Goal: Task Accomplishment & Management: Complete application form

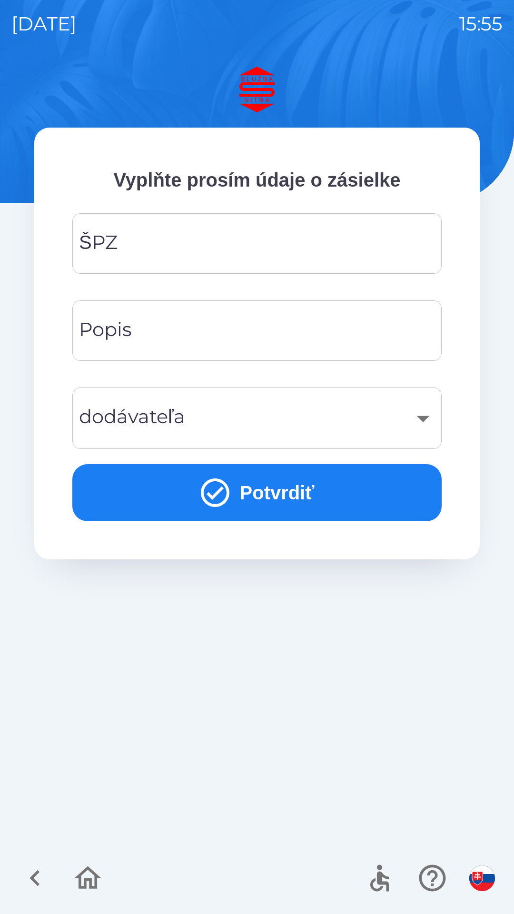
click at [112, 252] on div "ŠPZ ŠPZ" at bounding box center [256, 243] width 369 height 60
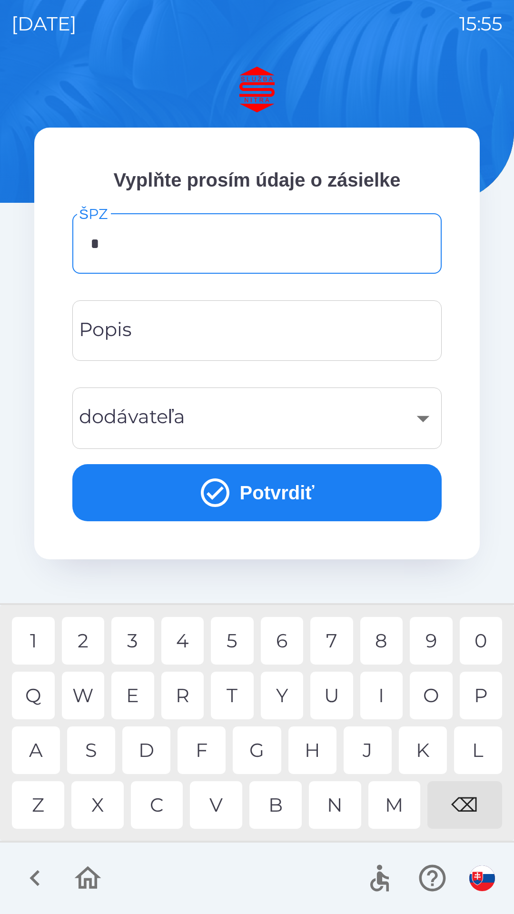
click at [482, 703] on div "P" at bounding box center [481, 696] width 43 height 48
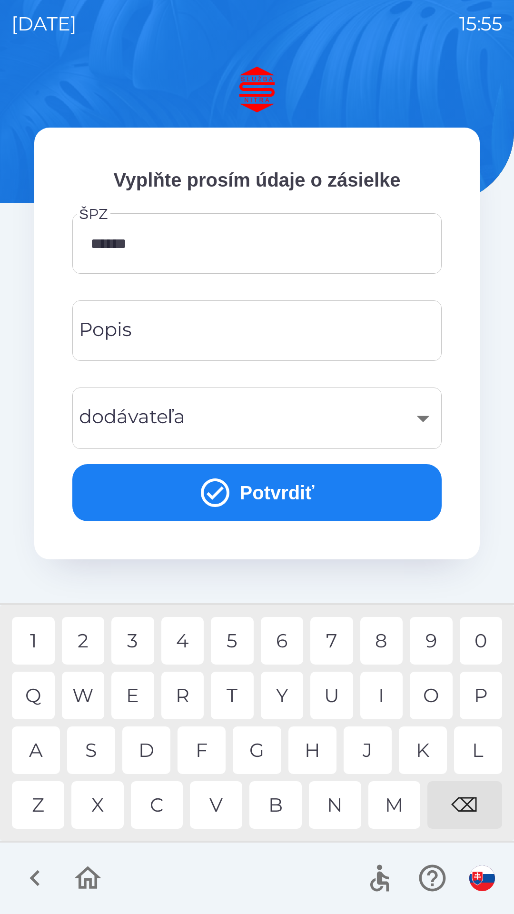
click at [166, 812] on div "C" at bounding box center [157, 805] width 52 height 48
type input "*******"
click at [105, 337] on div "Popis Popis" at bounding box center [256, 330] width 369 height 60
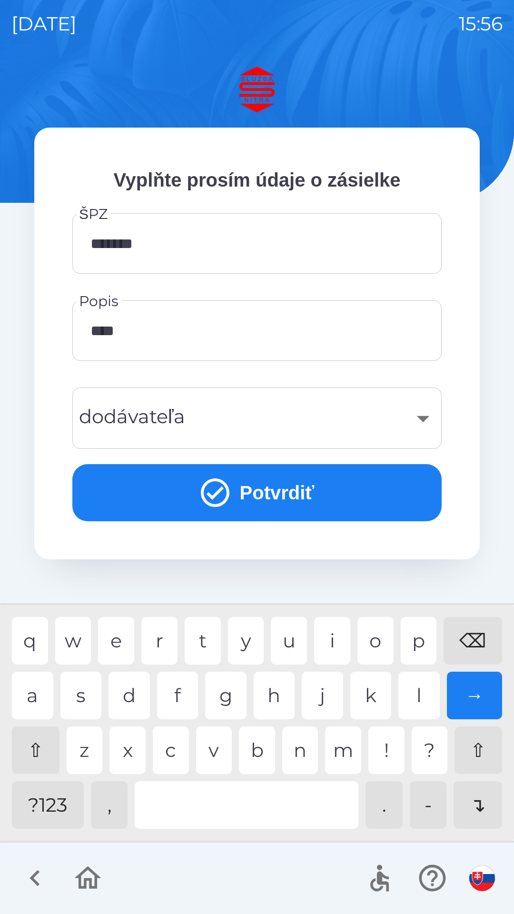
click at [296, 753] on div "n" at bounding box center [300, 750] width 36 height 48
click at [370, 643] on div "o" at bounding box center [376, 641] width 36 height 48
click at [90, 696] on div "s" at bounding box center [80, 696] width 41 height 48
click at [331, 647] on div "i" at bounding box center [332, 641] width 36 height 48
type input "**********"
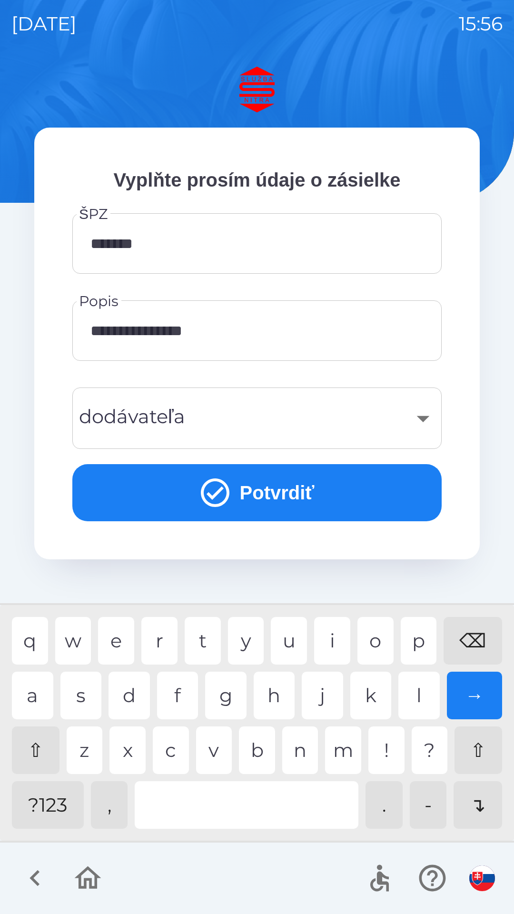
click at [125, 418] on div "​" at bounding box center [257, 418] width 347 height 39
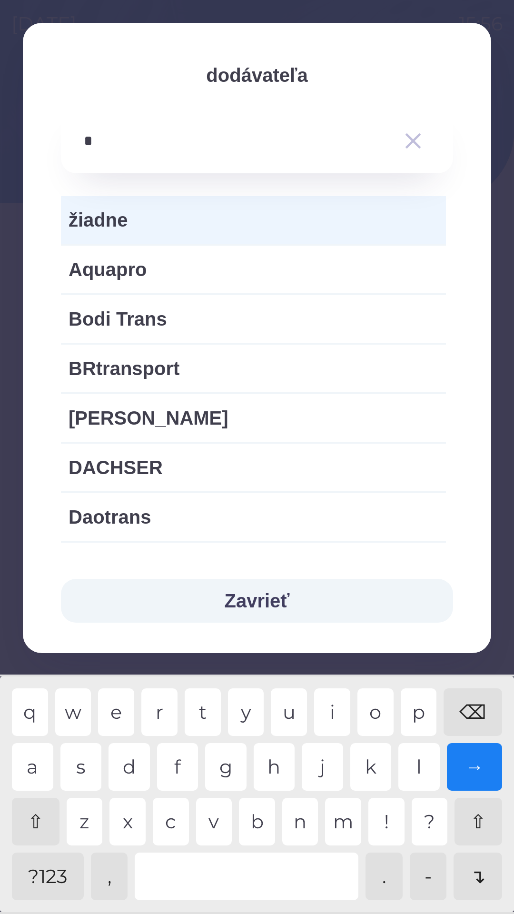
click at [160, 716] on div "r" at bounding box center [159, 712] width 36 height 48
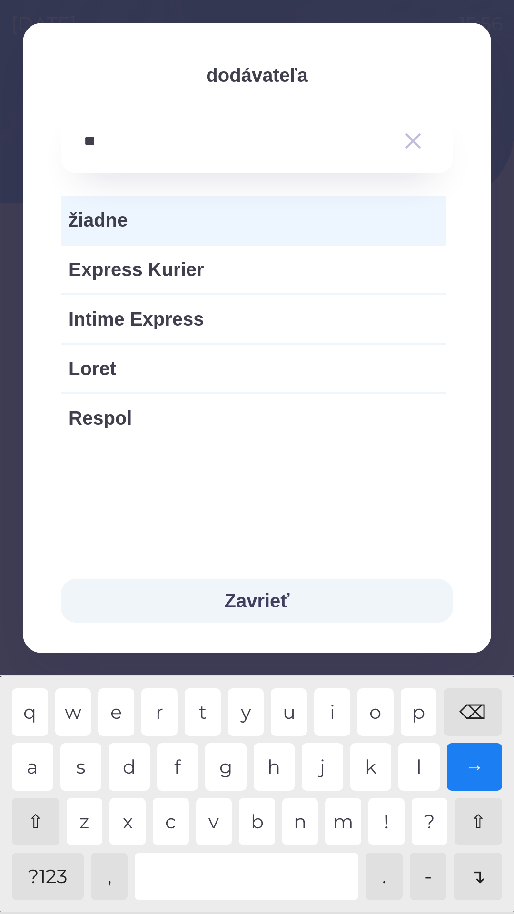
click at [125, 716] on div "e" at bounding box center [116, 712] width 36 height 48
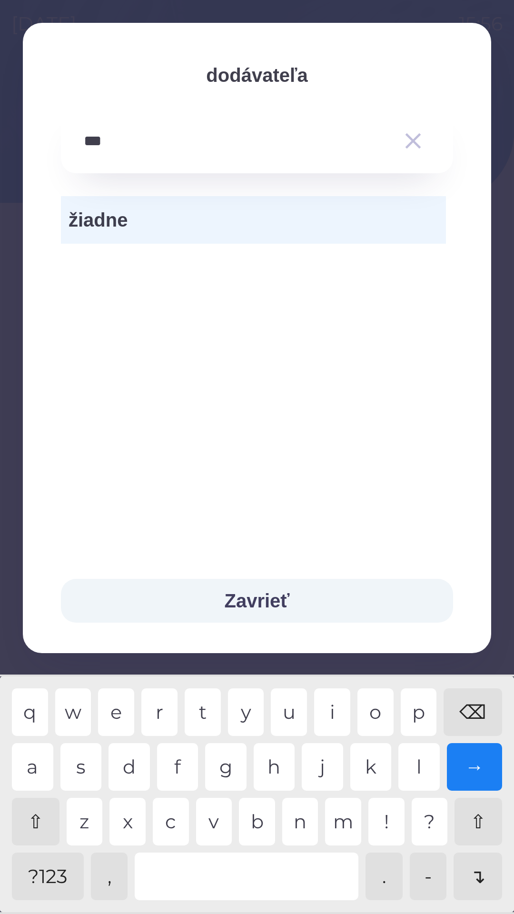
click at [468, 707] on div "⌫" at bounding box center [473, 712] width 59 height 48
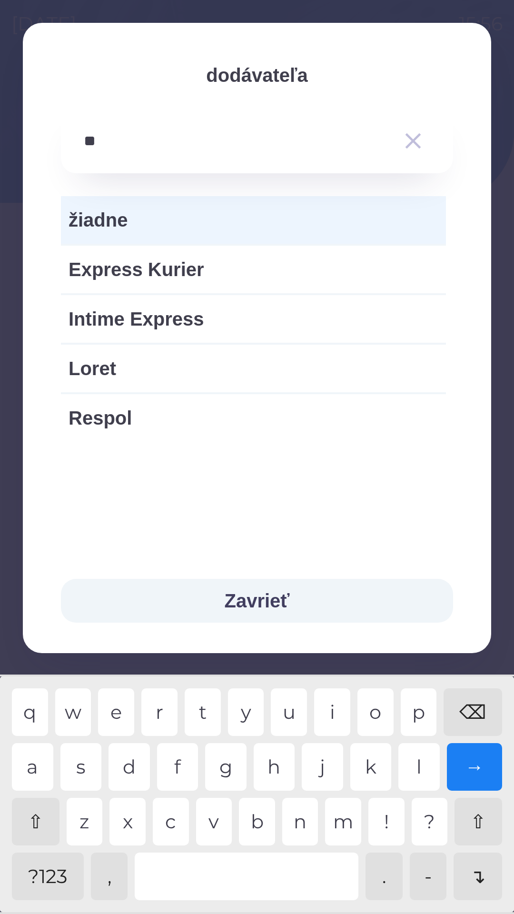
click at [468, 707] on div "⌫" at bounding box center [473, 712] width 59 height 48
type input "*"
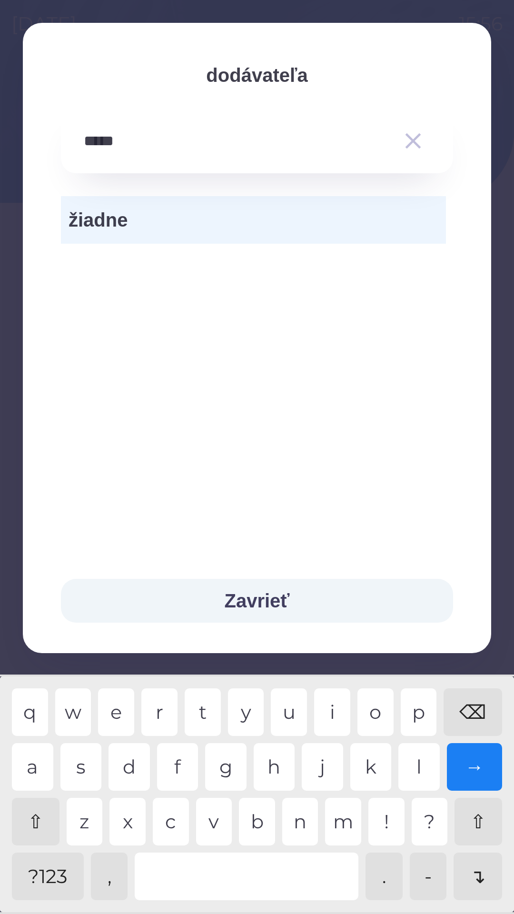
type input "******"
click at [370, 712] on div "o" at bounding box center [376, 712] width 36 height 48
click at [472, 778] on div "→" at bounding box center [475, 767] width 56 height 48
click at [415, 143] on icon "button" at bounding box center [414, 141] width 16 height 16
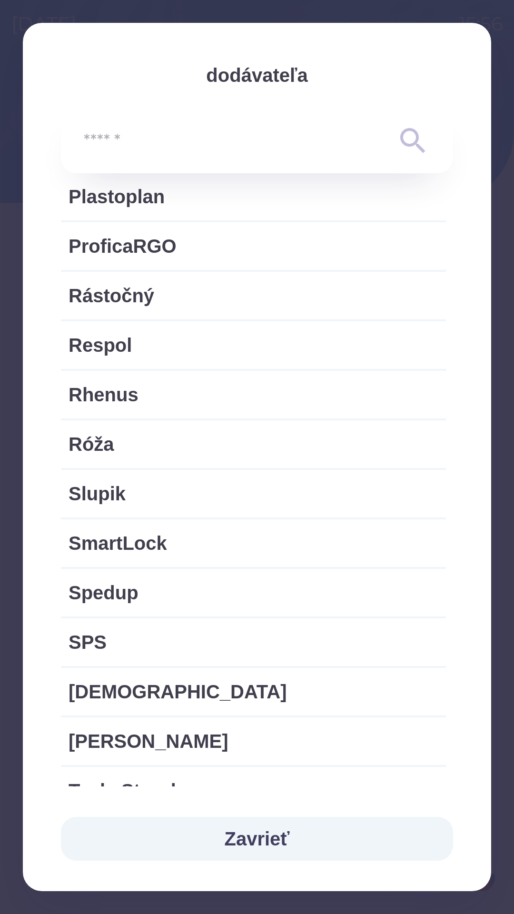
scroll to position [1462, 0]
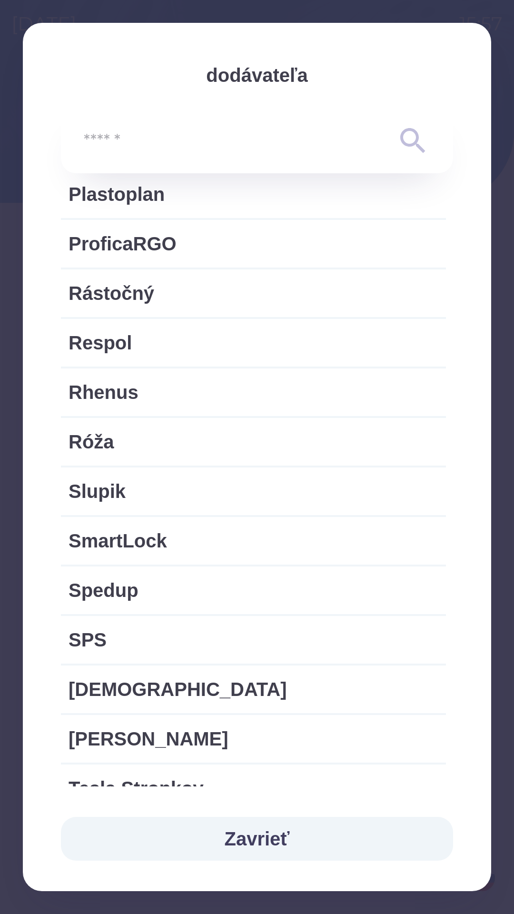
click at [233, 401] on span "Rhenus" at bounding box center [254, 392] width 370 height 29
type input "***"
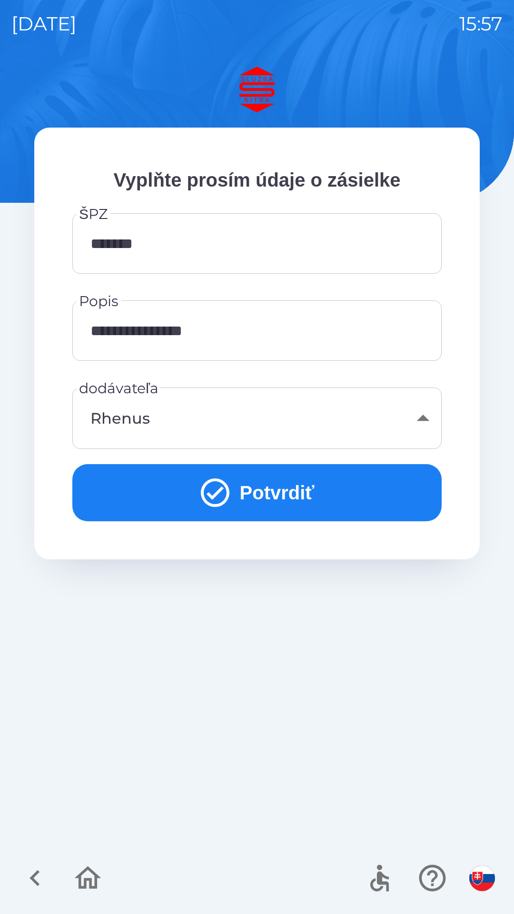
click at [285, 500] on button "Potvrdiť" at bounding box center [256, 492] width 369 height 57
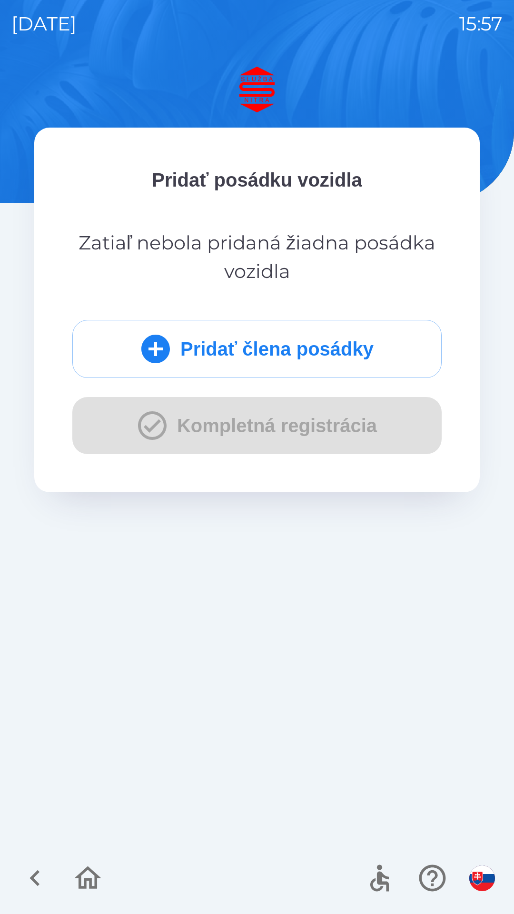
click at [283, 353] on button "Pridať člena posádky" at bounding box center [256, 349] width 369 height 58
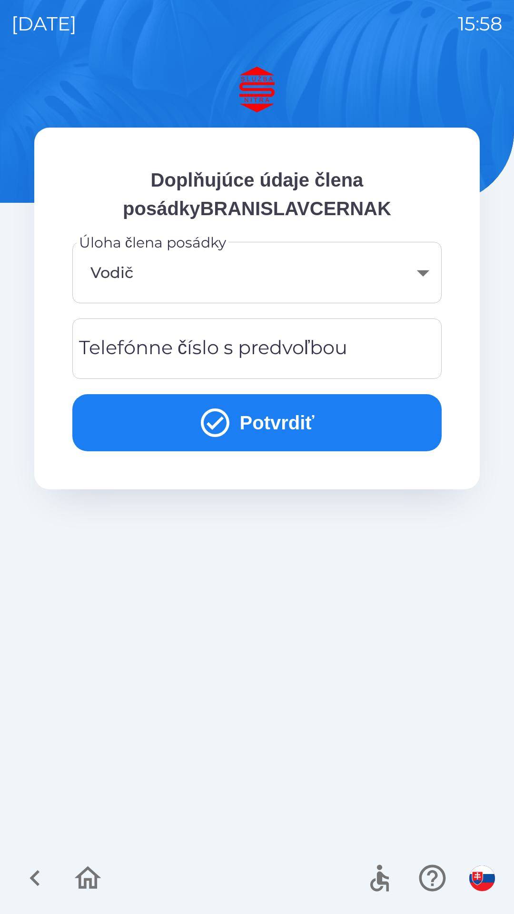
click at [340, 364] on input "Telefónne číslo s predvoľbou" at bounding box center [257, 349] width 347 height 38
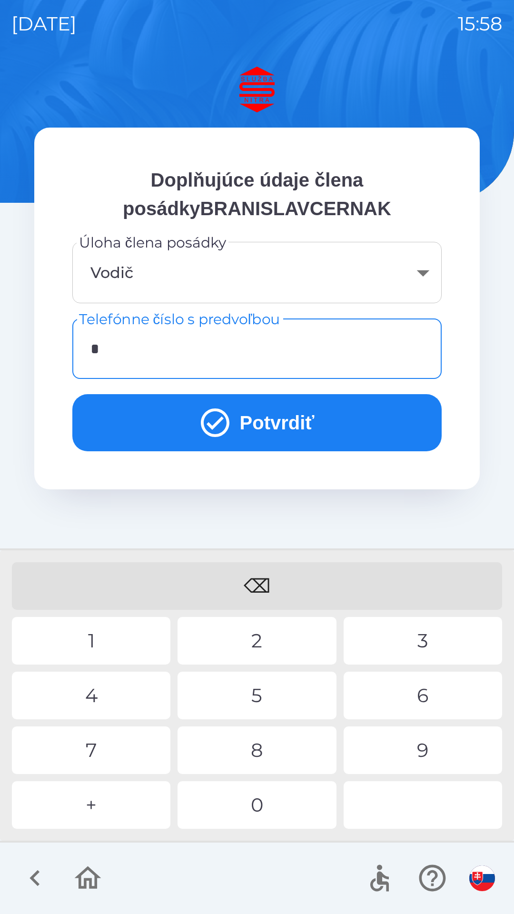
click at [114, 815] on div "+" at bounding box center [91, 805] width 159 height 48
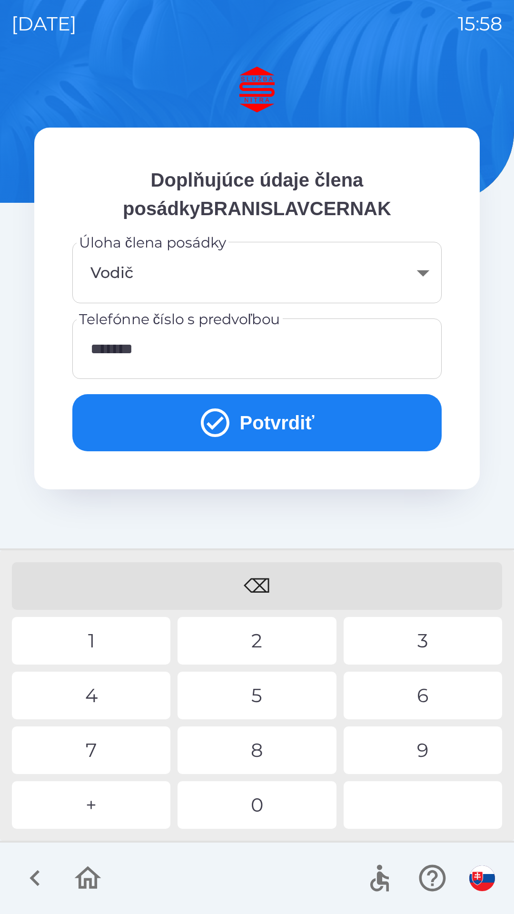
click at [105, 699] on div "4" at bounding box center [91, 696] width 159 height 48
click at [93, 701] on div "4" at bounding box center [91, 696] width 159 height 48
type input "**********"
click at [263, 759] on div "8" at bounding box center [257, 750] width 159 height 48
click at [271, 428] on button "Potvrdiť" at bounding box center [256, 422] width 369 height 57
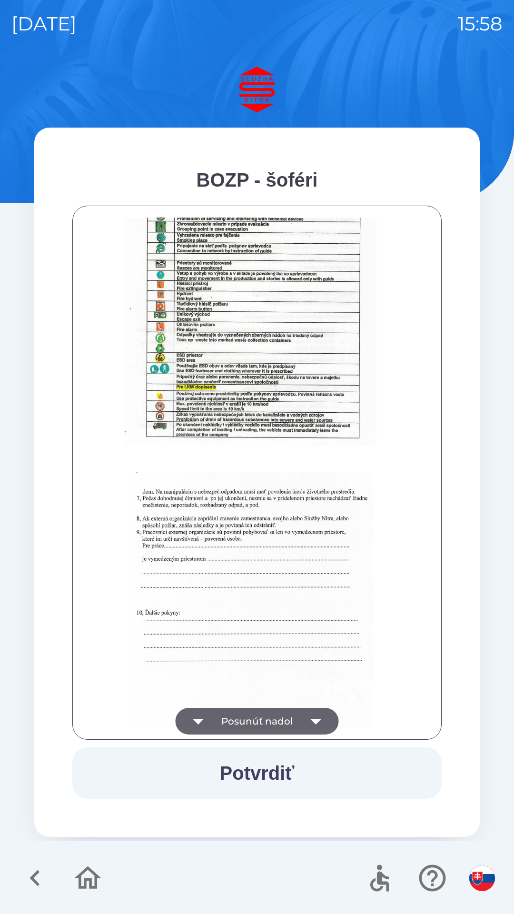
scroll to position [1067, 0]
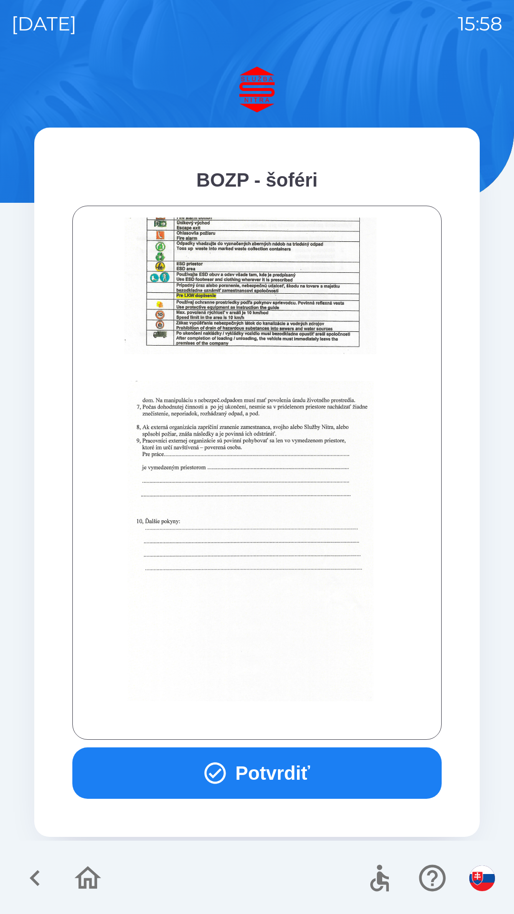
click at [254, 773] on button "Potvrdiť" at bounding box center [256, 772] width 369 height 51
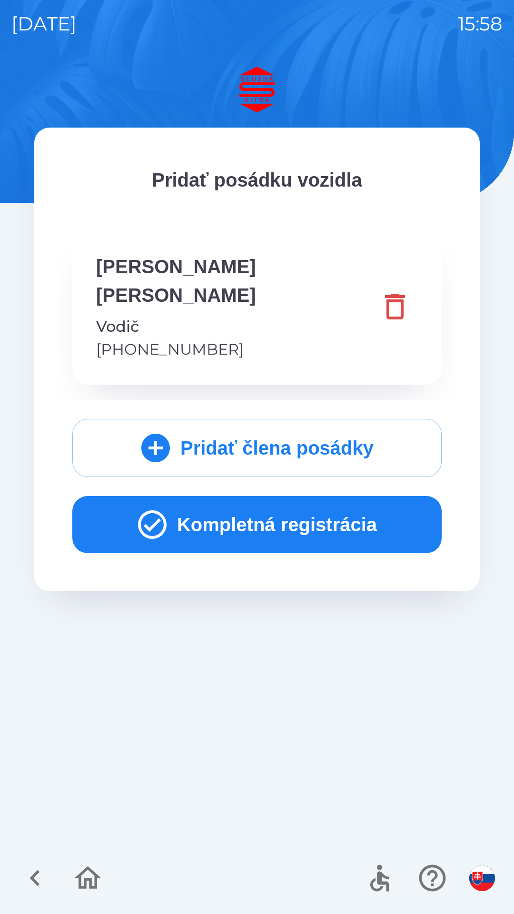
click at [257, 496] on button "Kompletná registrácia" at bounding box center [256, 524] width 369 height 57
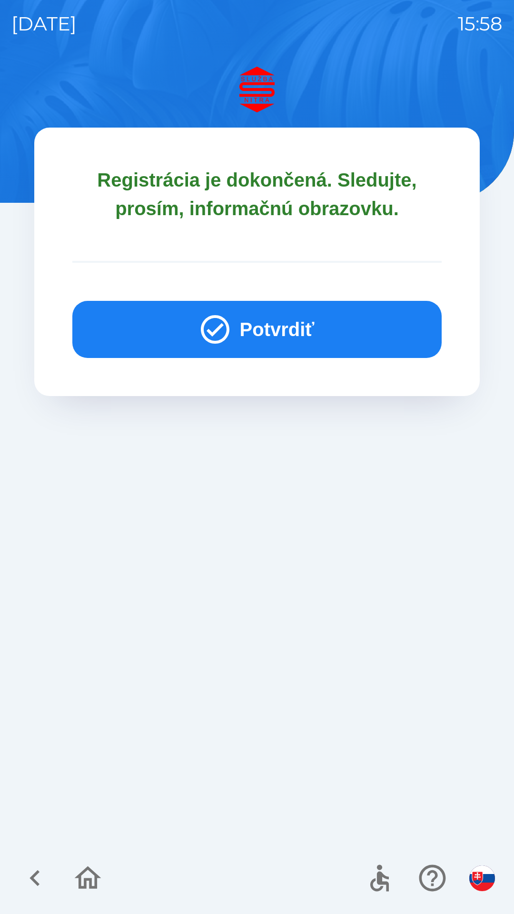
click at [261, 327] on button "Potvrdiť" at bounding box center [256, 329] width 369 height 57
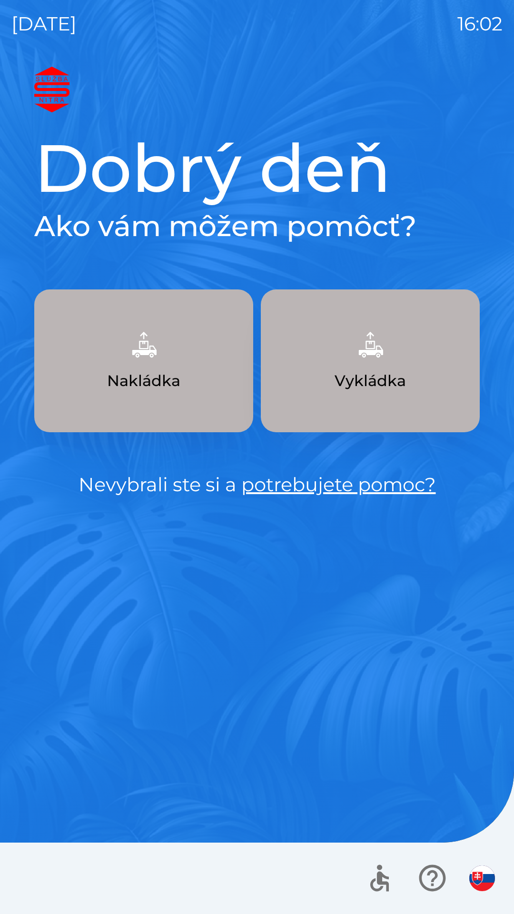
click at [360, 360] on img "button" at bounding box center [370, 345] width 42 height 42
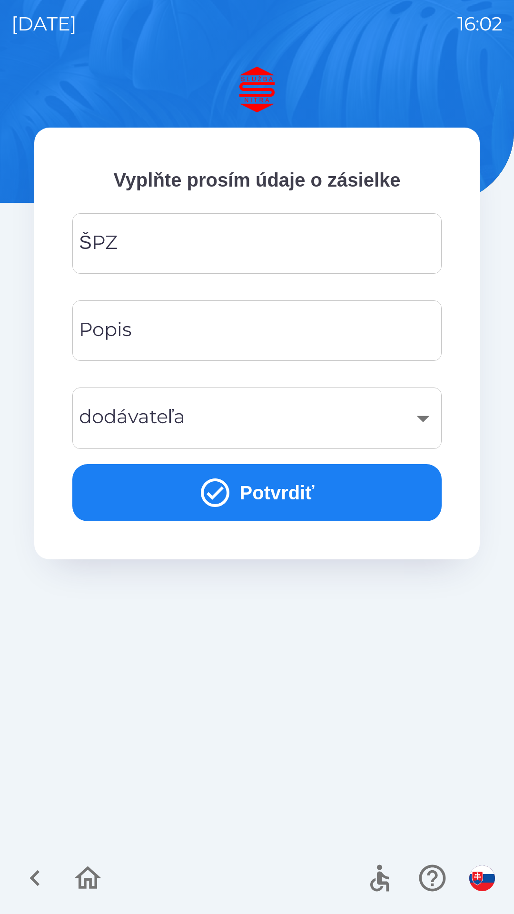
click at [270, 234] on input "ŠPZ" at bounding box center [257, 244] width 347 height 38
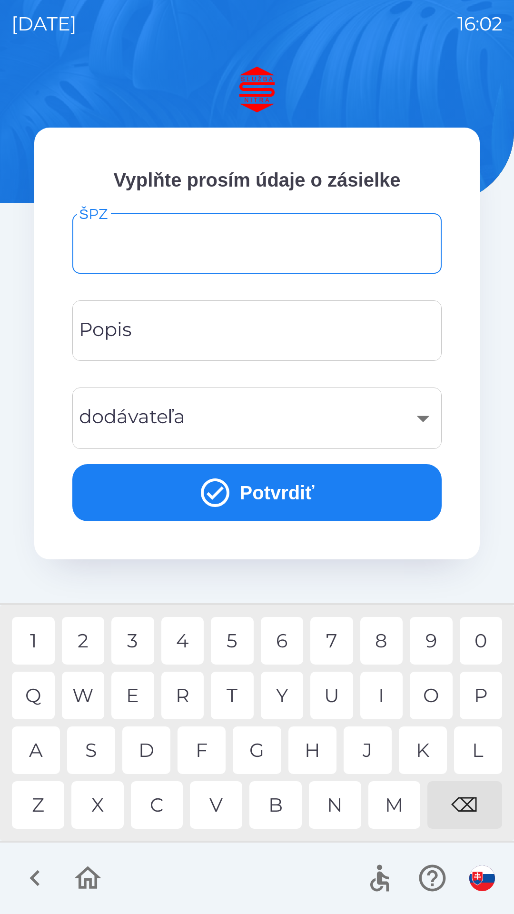
click at [394, 419] on div "​" at bounding box center [257, 418] width 347 height 39
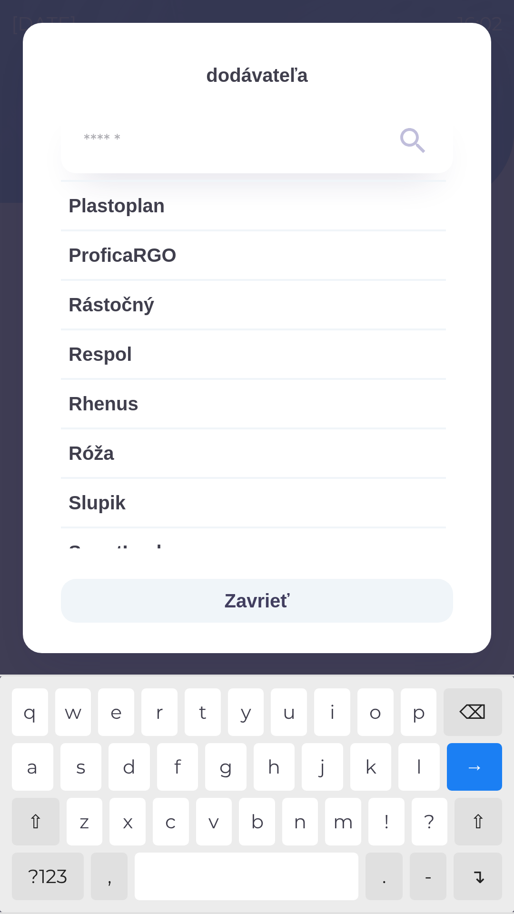
scroll to position [1449, 0]
click at [216, 404] on span "Rhenus" at bounding box center [254, 404] width 370 height 29
type input "***"
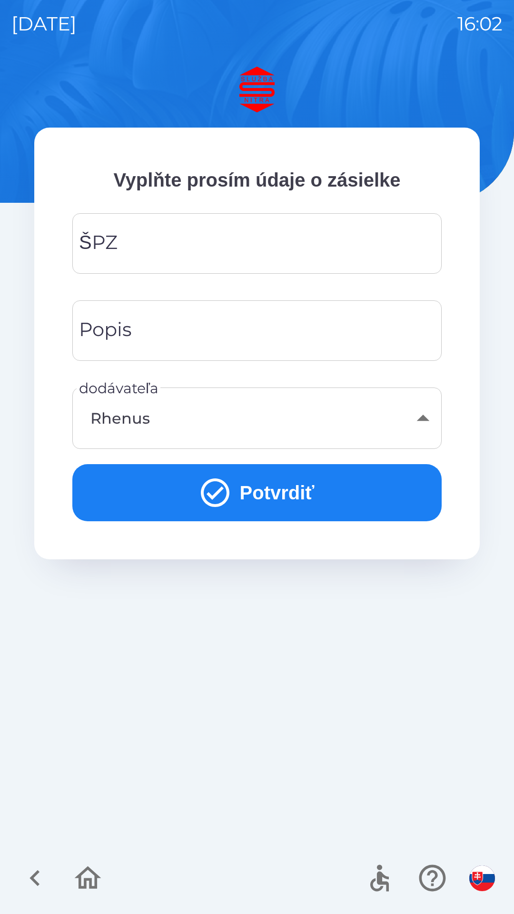
click at [240, 340] on input "Popis" at bounding box center [257, 331] width 347 height 38
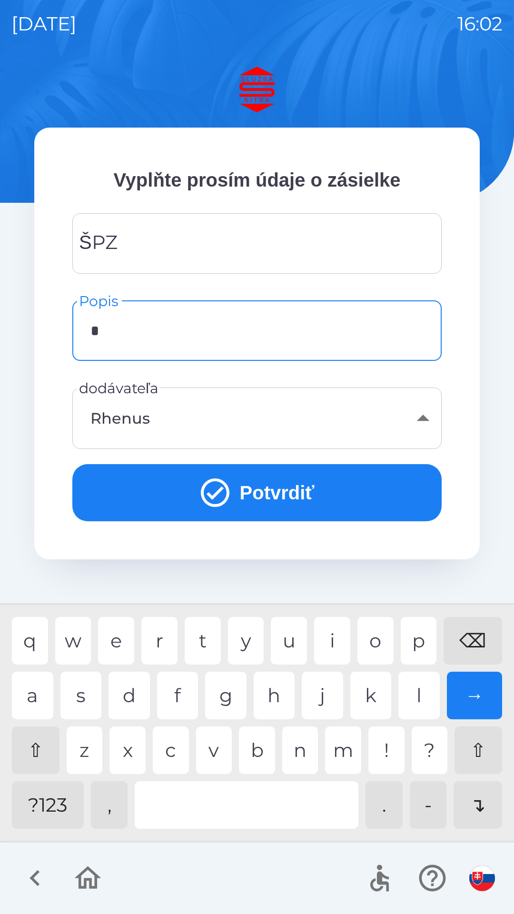
click at [221, 754] on div "v" at bounding box center [214, 750] width 36 height 48
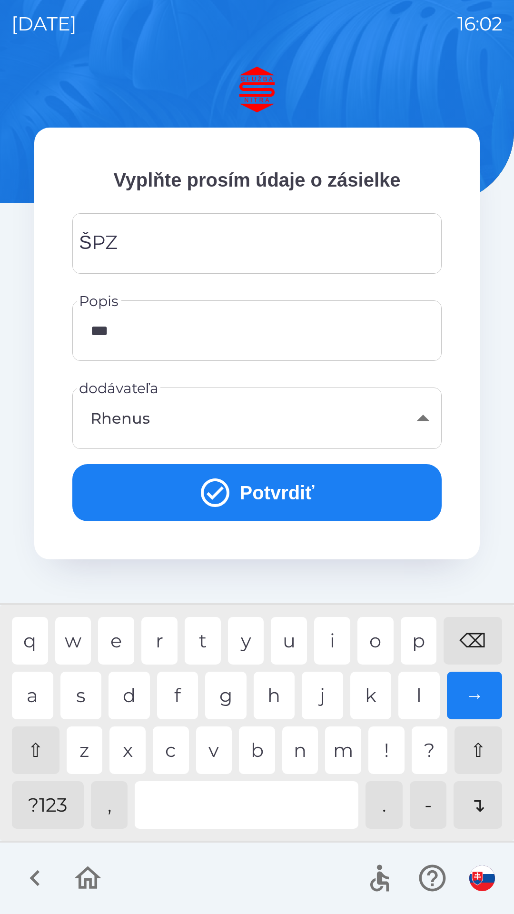
click at [375, 693] on div "k" at bounding box center [370, 696] width 41 height 48
click at [414, 696] on div "l" at bounding box center [418, 696] width 41 height 48
click at [226, 340] on input "********" at bounding box center [257, 331] width 347 height 38
type input "*"
click at [466, 619] on div "⌫" at bounding box center [473, 641] width 59 height 48
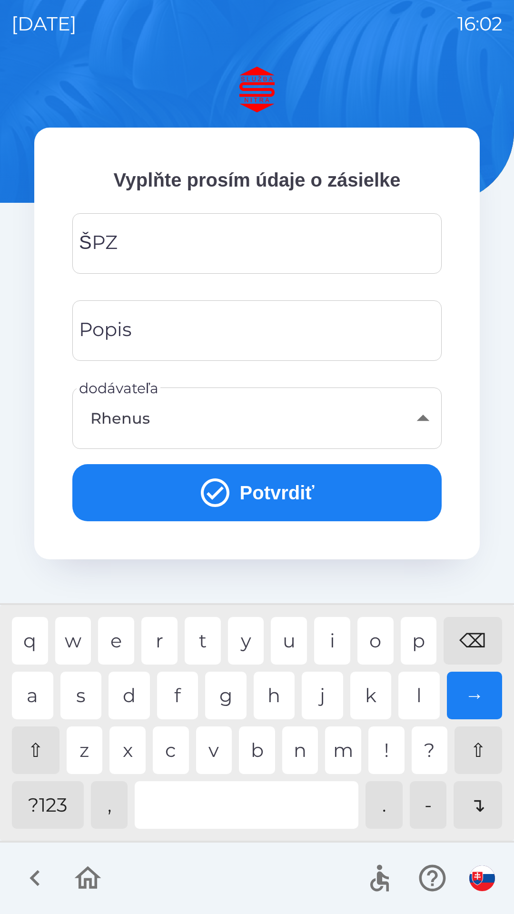
click at [118, 331] on div "Popis Popis" at bounding box center [256, 330] width 369 height 60
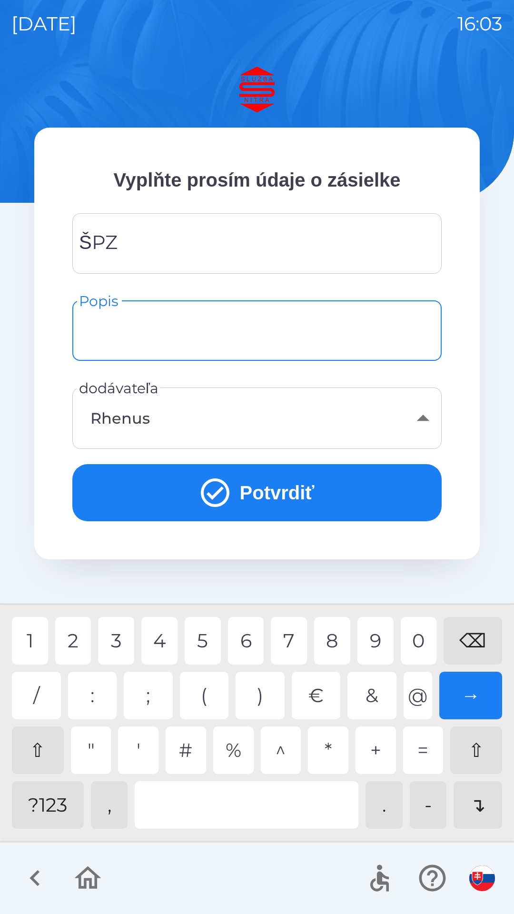
click at [53, 811] on div "?123" at bounding box center [48, 805] width 72 height 48
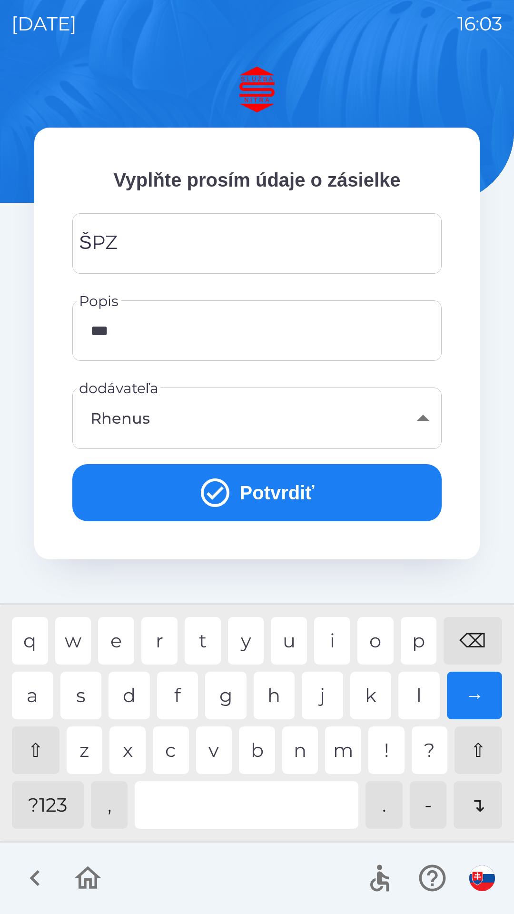
click at [47, 802] on div "?123" at bounding box center [48, 805] width 72 height 48
type input "*********"
click at [40, 695] on div "a" at bounding box center [32, 696] width 41 height 48
click at [106, 253] on div "ŠPZ ŠPZ" at bounding box center [256, 243] width 369 height 60
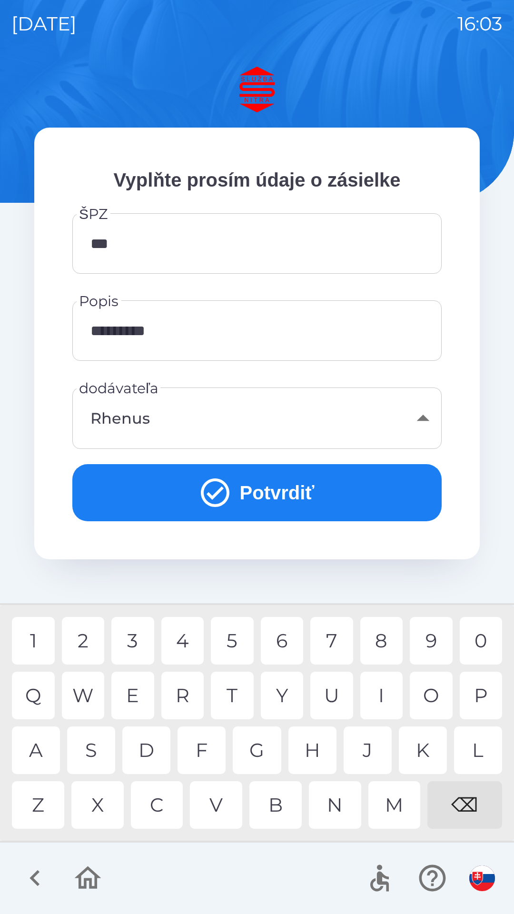
click at [281, 639] on div "6" at bounding box center [282, 641] width 43 height 48
click at [380, 649] on div "8" at bounding box center [381, 641] width 43 height 48
type input "*******"
click at [170, 811] on div "C" at bounding box center [157, 805] width 52 height 48
click at [196, 328] on input "*********" at bounding box center [257, 331] width 347 height 38
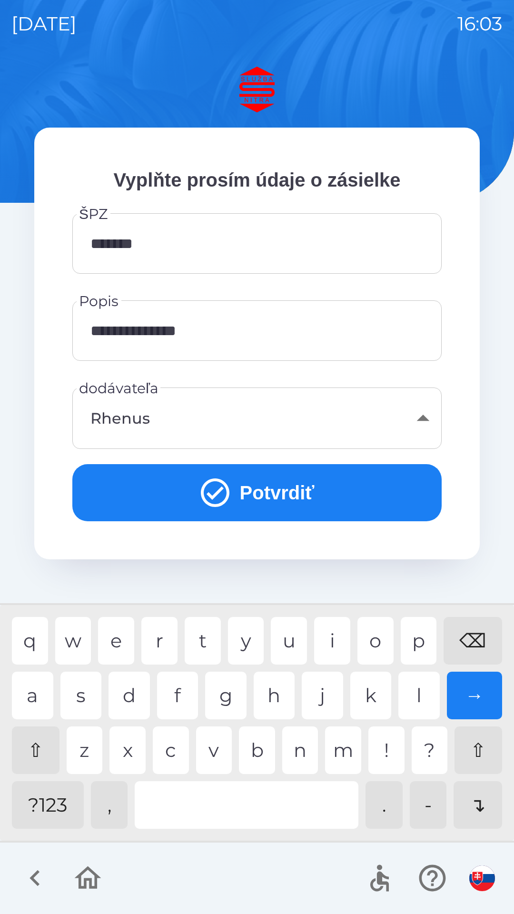
click at [295, 649] on div "u" at bounding box center [289, 641] width 36 height 48
click at [224, 699] on div "g" at bounding box center [225, 696] width 41 height 48
type input "**********"
click at [202, 493] on icon "submit" at bounding box center [215, 493] width 34 height 34
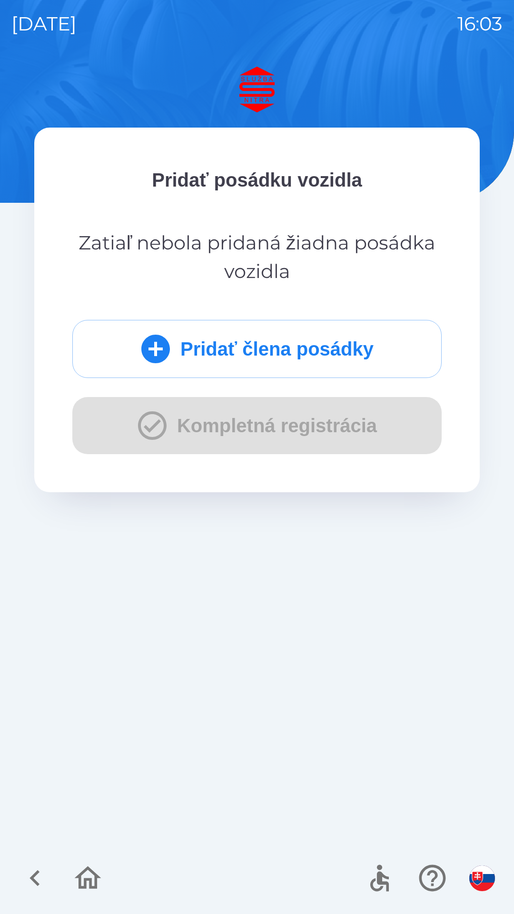
click at [279, 356] on button "Pridať člena posádky" at bounding box center [256, 349] width 369 height 58
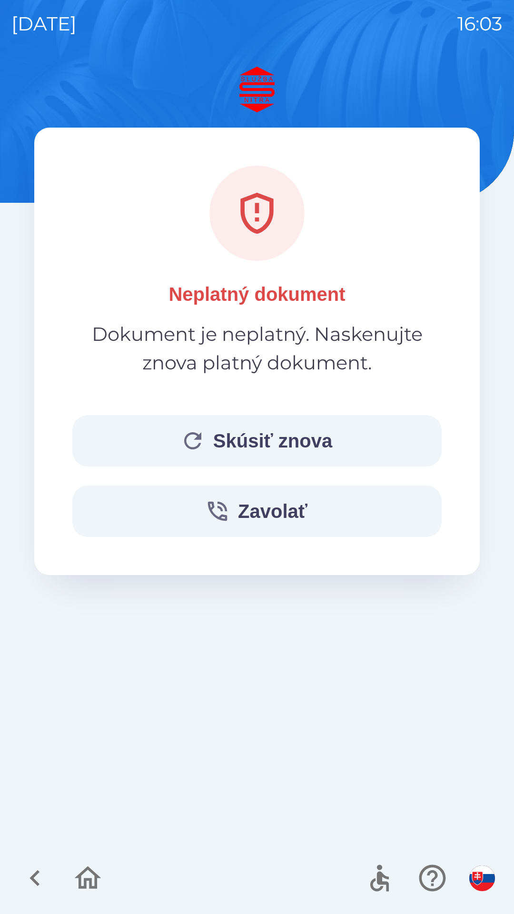
click at [212, 452] on button "Skúsiť znova" at bounding box center [256, 440] width 369 height 51
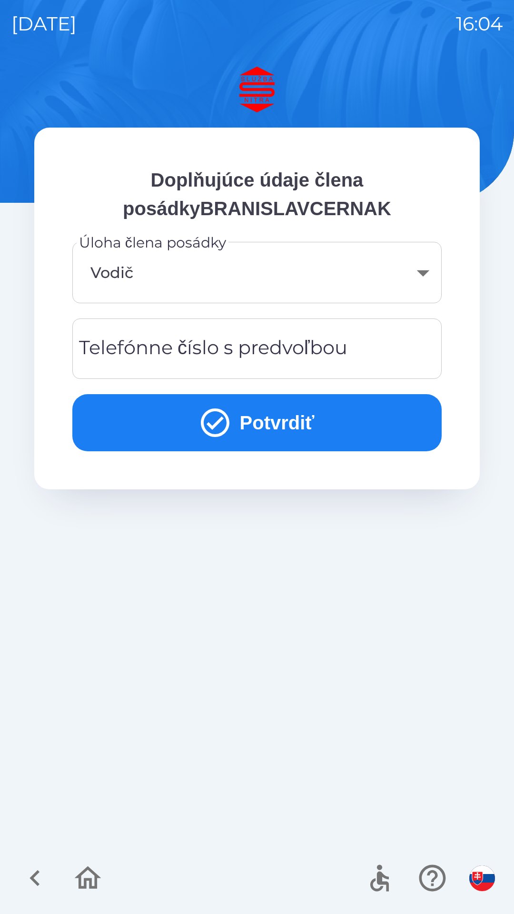
click at [155, 354] on div "Telefónne číslo s predvoľbou Telefónne číslo s predvoľbou" at bounding box center [256, 348] width 369 height 60
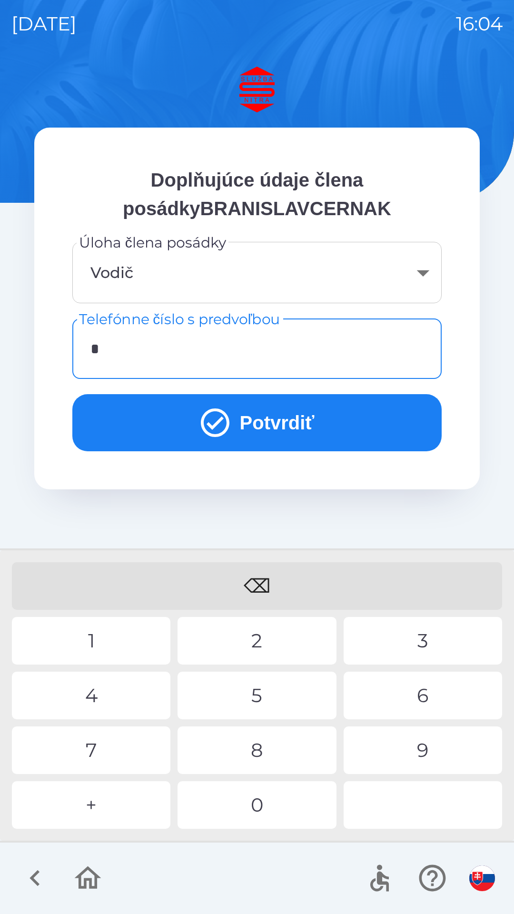
click at [96, 815] on div "+" at bounding box center [91, 805] width 159 height 48
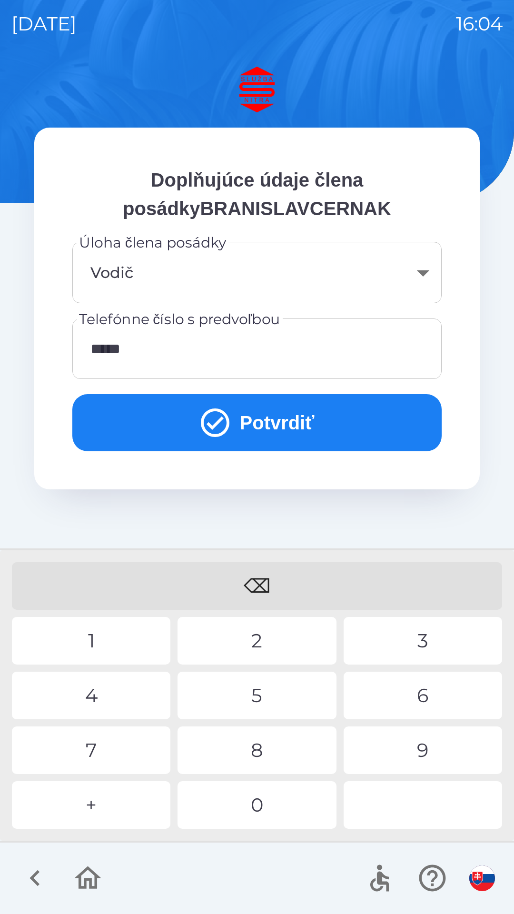
click at [418, 762] on div "9" at bounding box center [423, 750] width 159 height 48
click at [93, 693] on div "4" at bounding box center [91, 696] width 159 height 48
click at [432, 703] on div "6" at bounding box center [423, 696] width 159 height 48
type input "**********"
click at [202, 427] on icon "submit" at bounding box center [215, 423] width 34 height 34
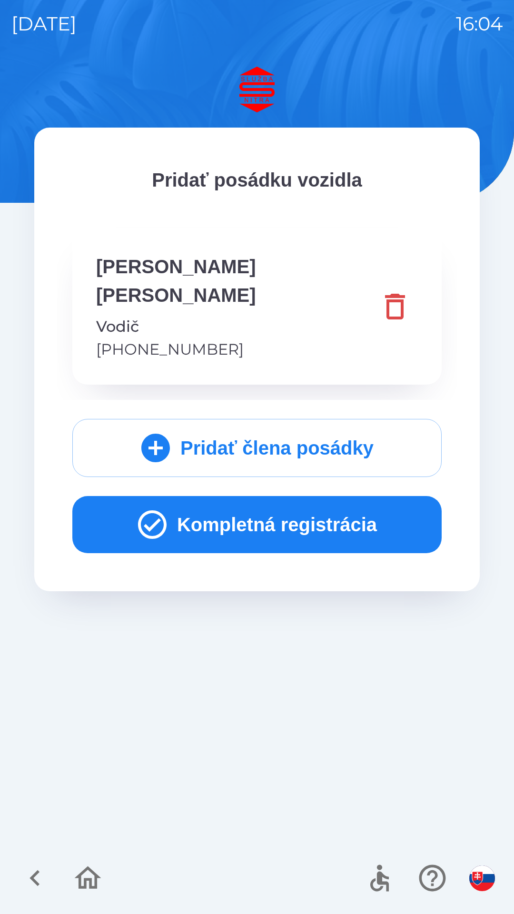
click at [216, 504] on button "Kompletná registrácia" at bounding box center [256, 524] width 369 height 57
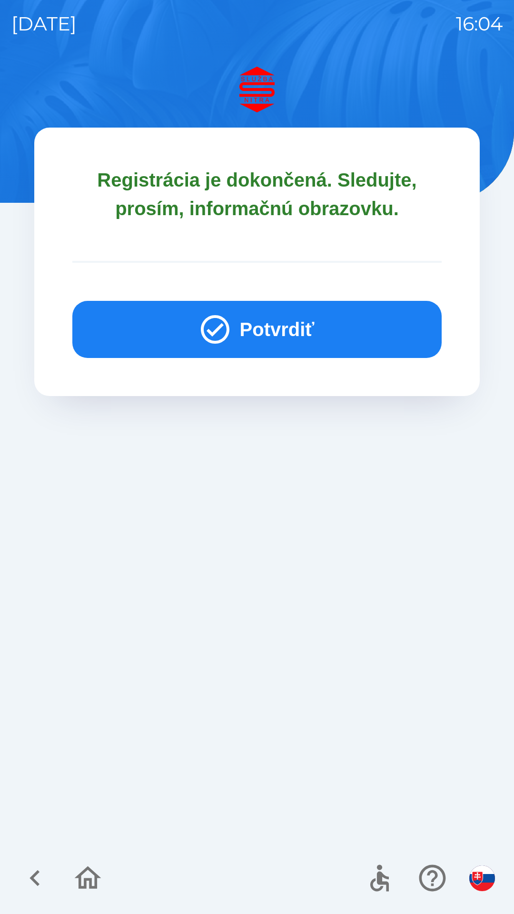
click at [201, 326] on icon "button" at bounding box center [215, 329] width 29 height 29
